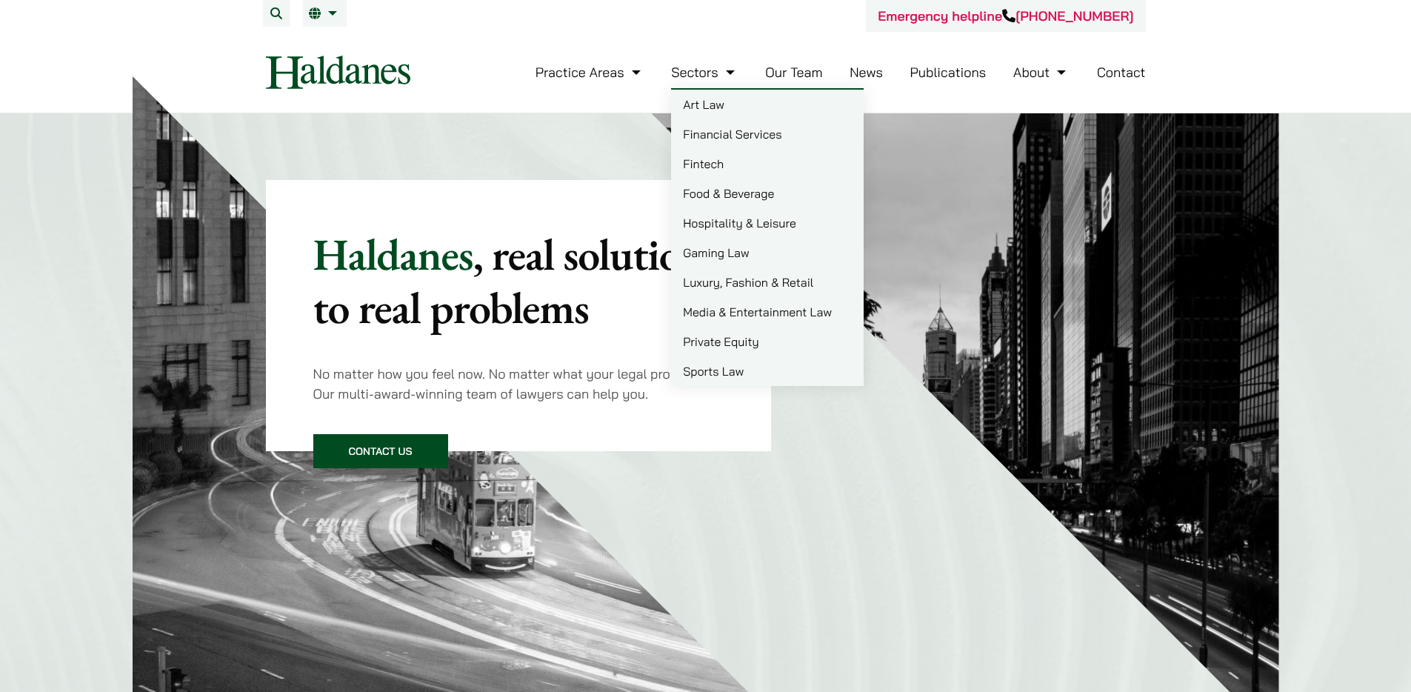
click at [865, 70] on link "News" at bounding box center [866, 72] width 33 height 17
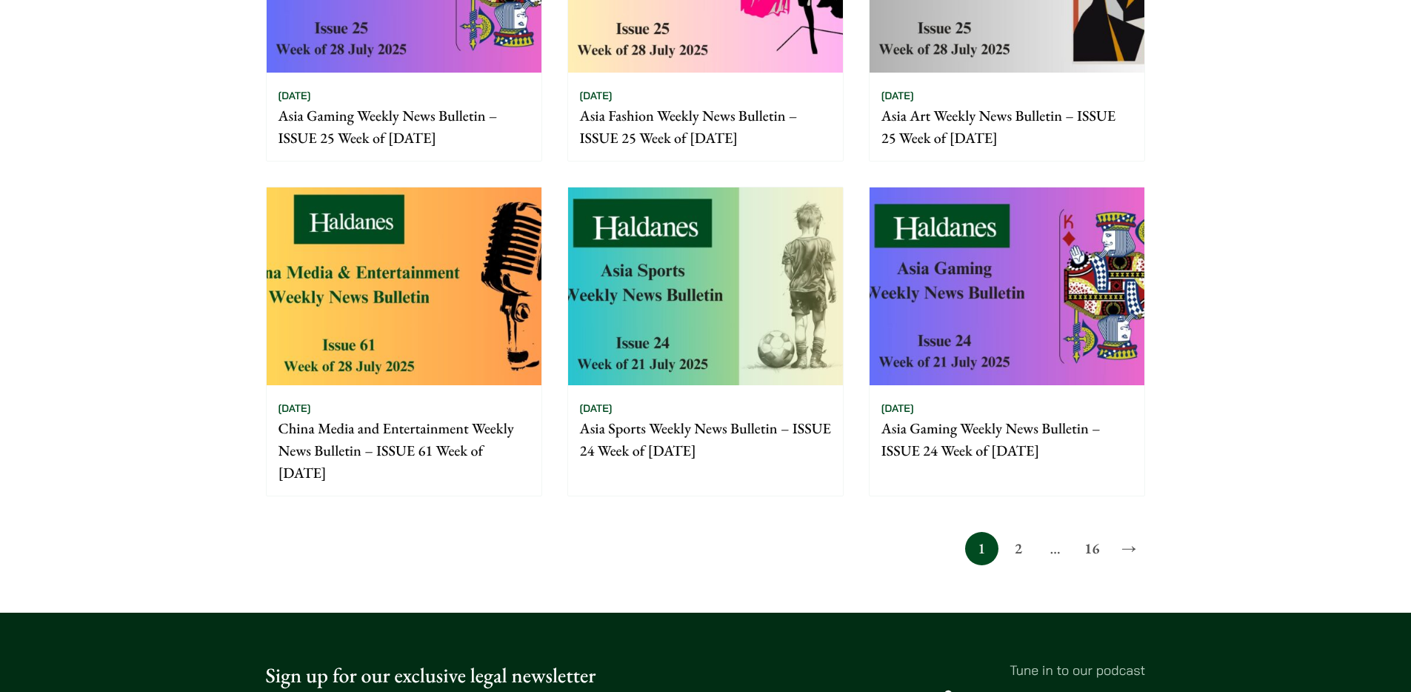
scroll to position [1021, 0]
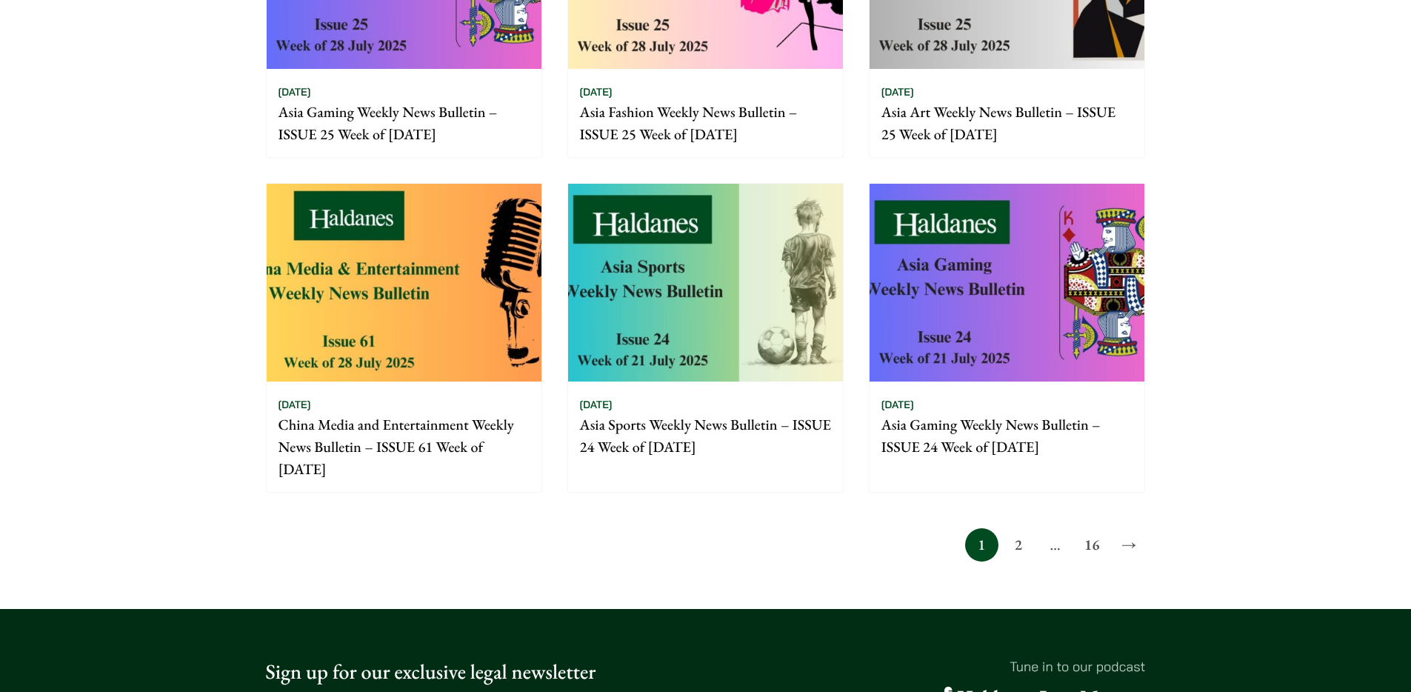
click at [1015, 547] on link "2" at bounding box center [1017, 544] width 33 height 33
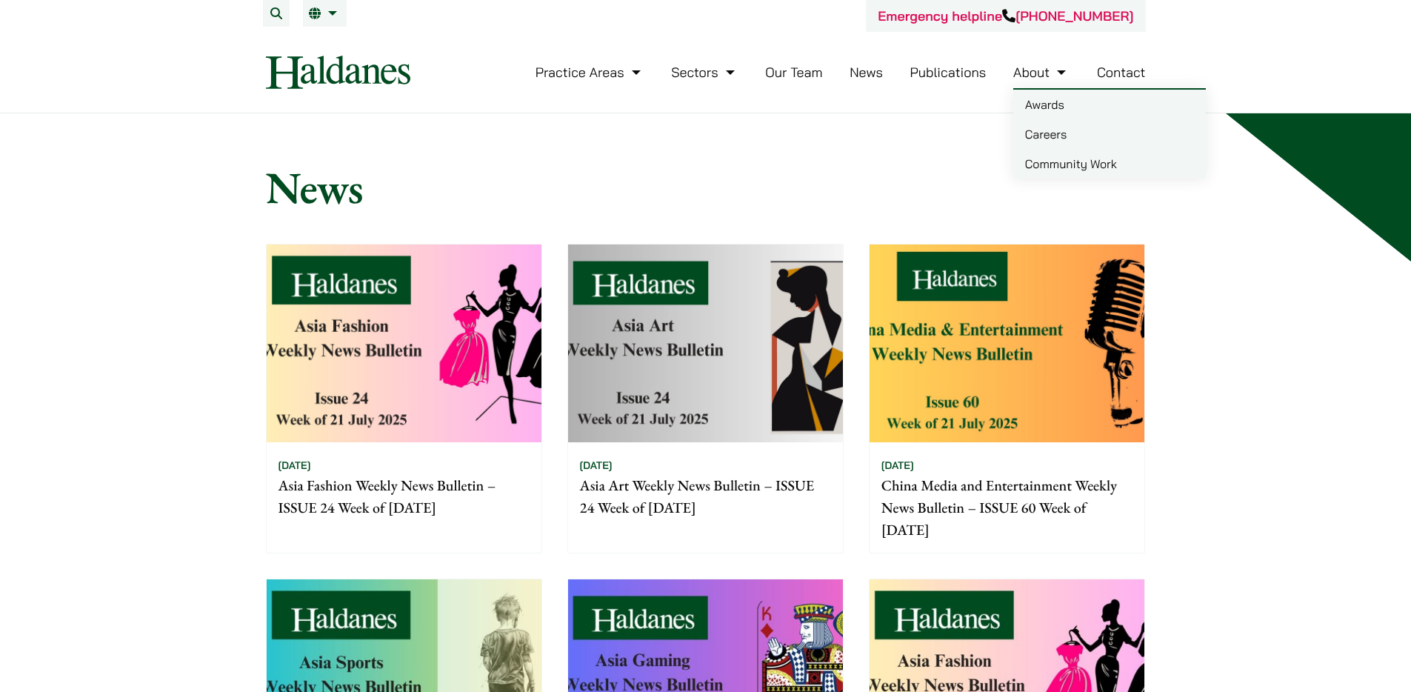
click at [947, 77] on link "Publications" at bounding box center [948, 72] width 76 height 17
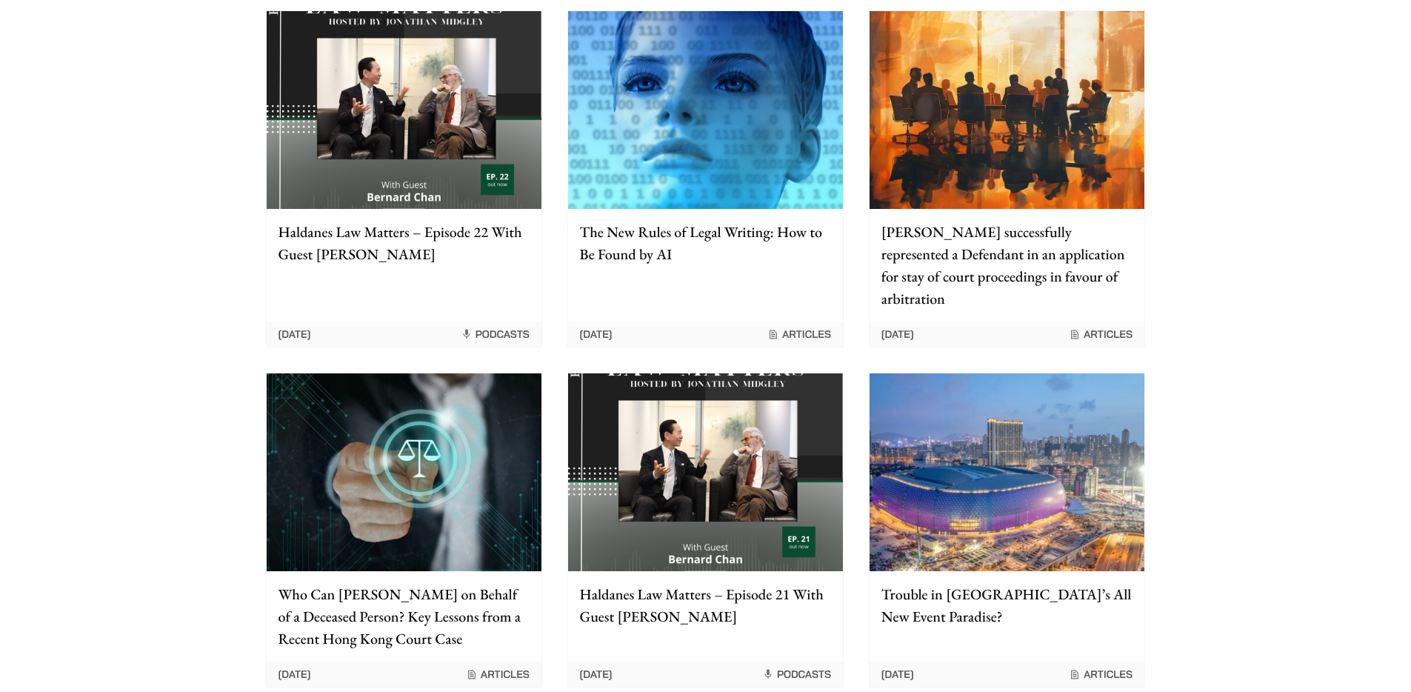
scroll to position [1070, 0]
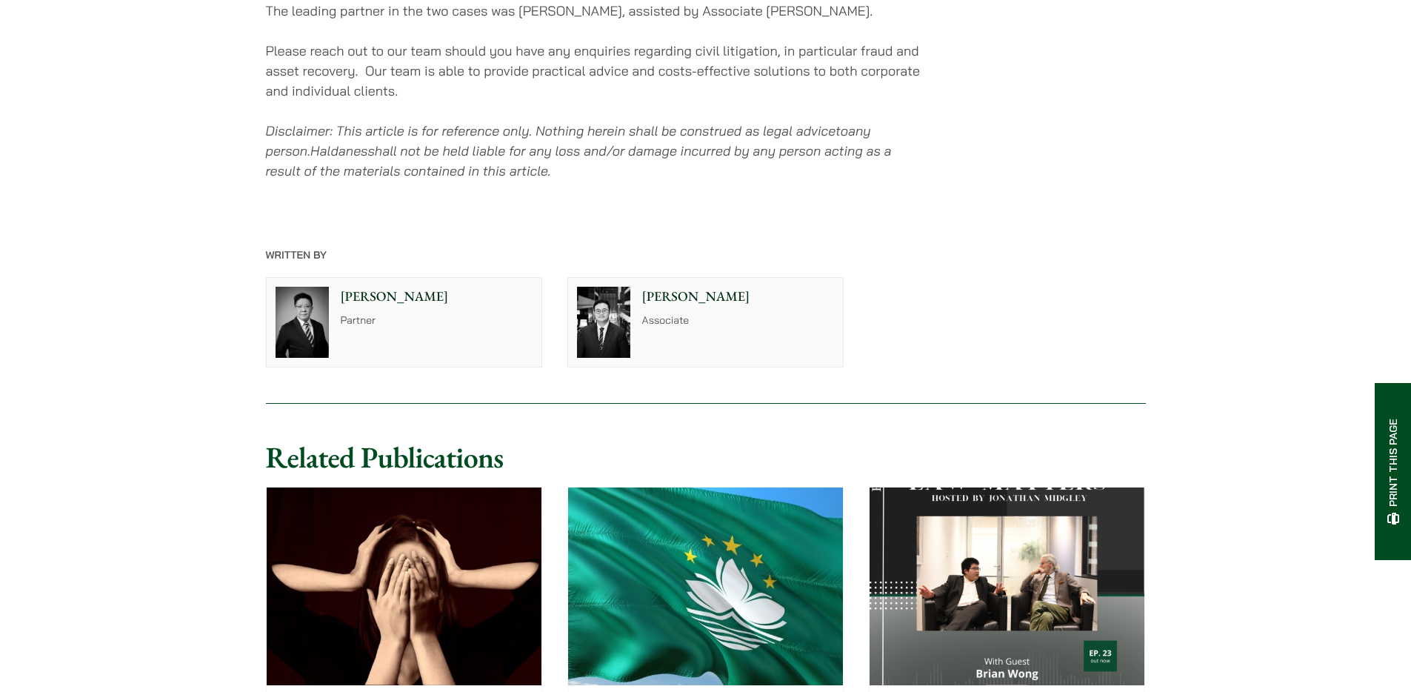
scroll to position [1780, 0]
